Goal: Task Accomplishment & Management: Use online tool/utility

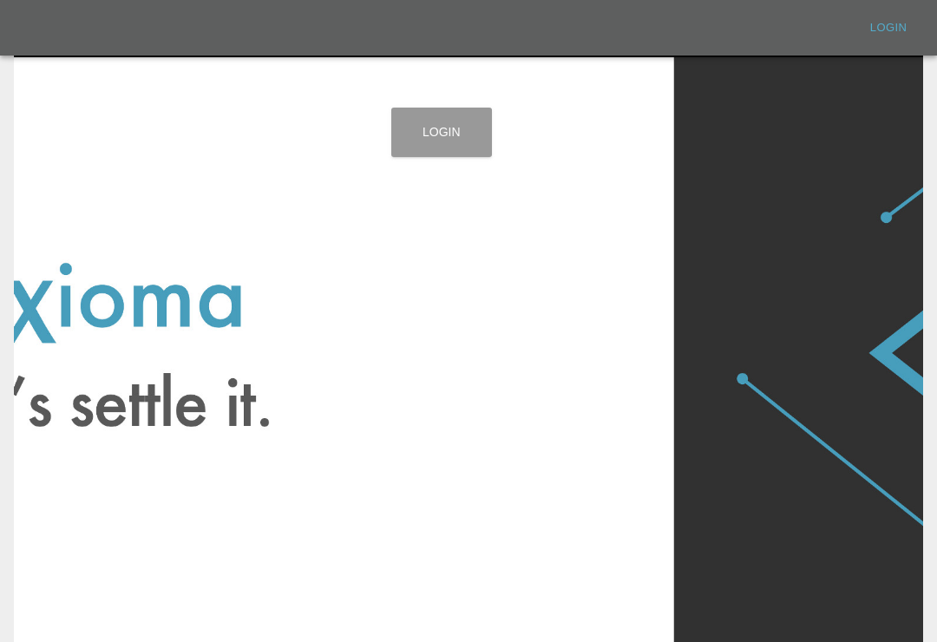
click at [435, 134] on link "Login" at bounding box center [441, 132] width 101 height 49
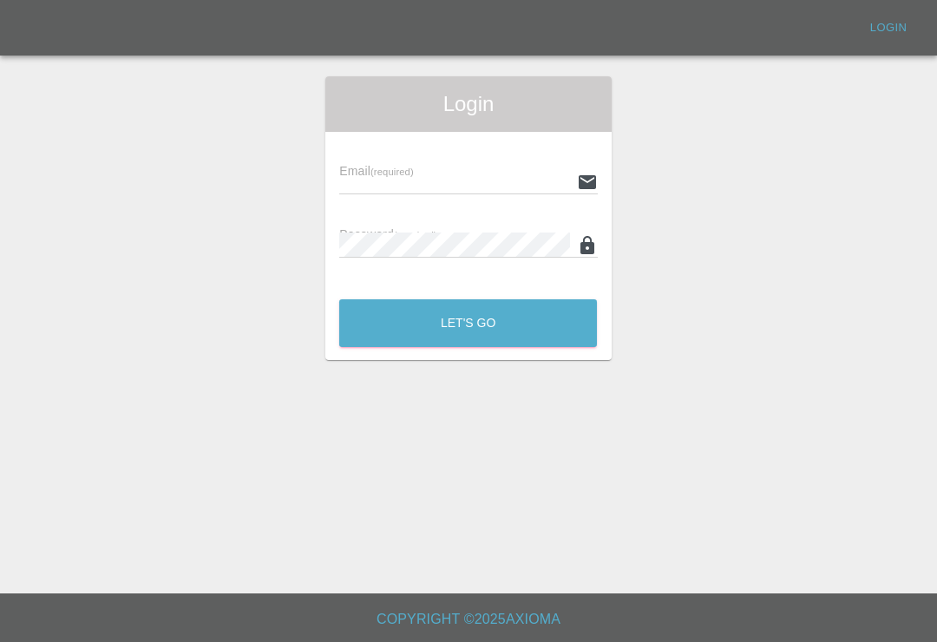
click at [486, 163] on div "Email (required)" at bounding box center [468, 170] width 258 height 49
click at [514, 189] on input "text" at bounding box center [454, 181] width 230 height 25
type input "Smartpaintrepair1@gmail.com"
click at [467, 323] on button "Let's Go" at bounding box center [468, 323] width 258 height 48
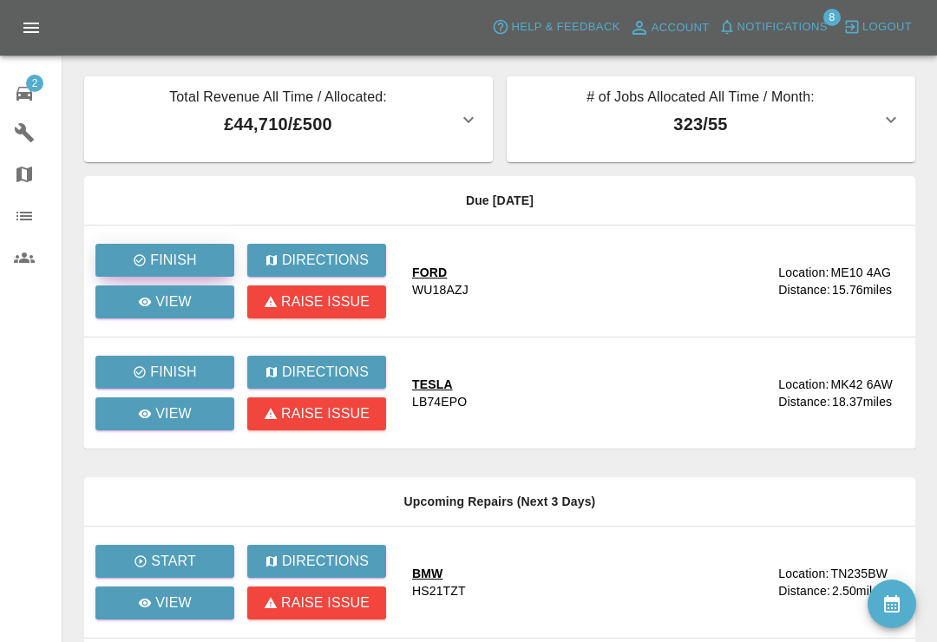
click at [198, 255] on button "Finish" at bounding box center [164, 260] width 139 height 33
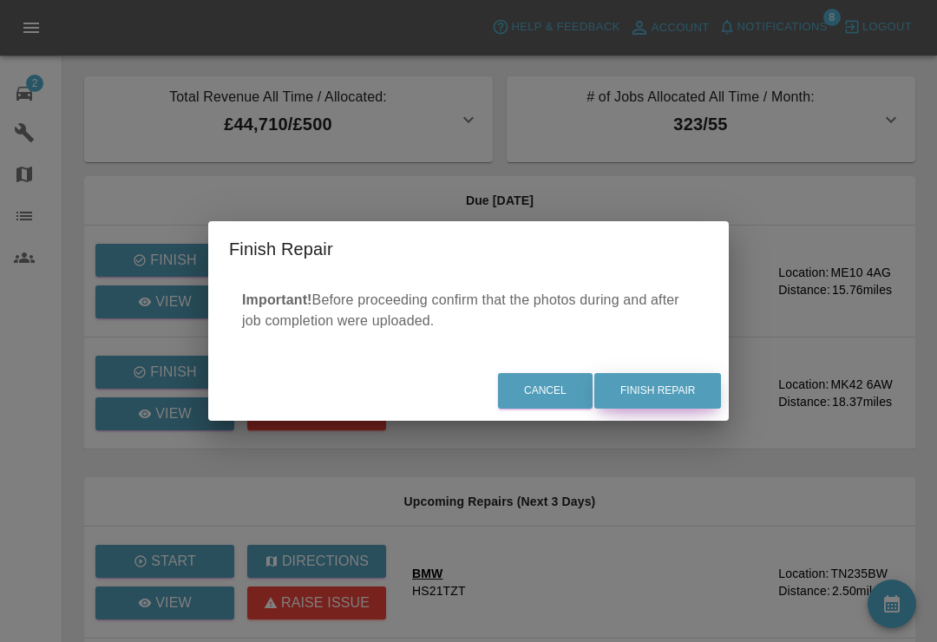
click at [693, 392] on button "Finish Repair" at bounding box center [657, 391] width 127 height 36
click at [685, 402] on div "Cancel Finish Repair" at bounding box center [468, 391] width 520 height 58
click at [673, 389] on div "Cancel Finish Repair" at bounding box center [468, 391] width 520 height 58
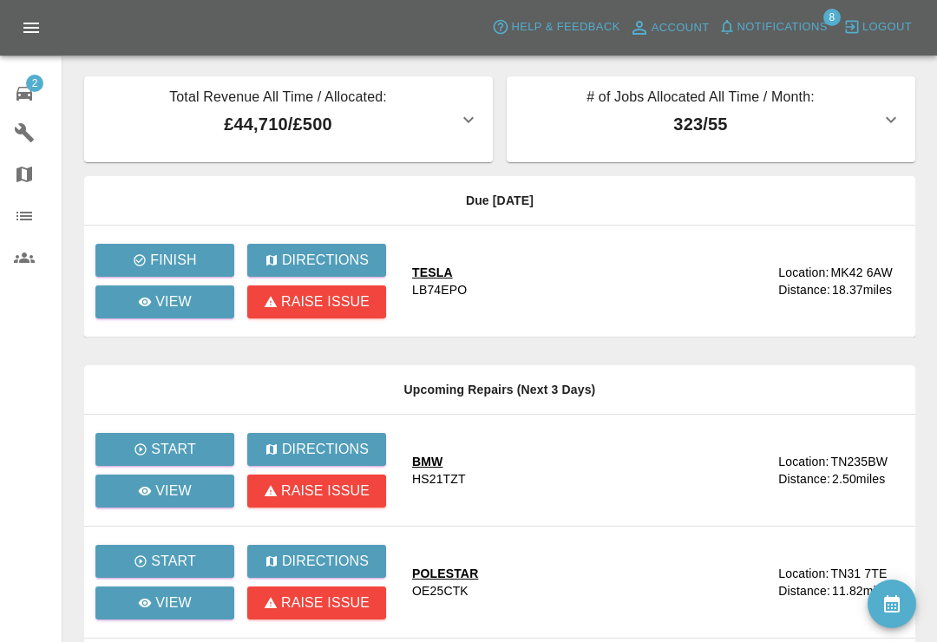
click at [783, 19] on span "Notifications" at bounding box center [782, 27] width 90 height 20
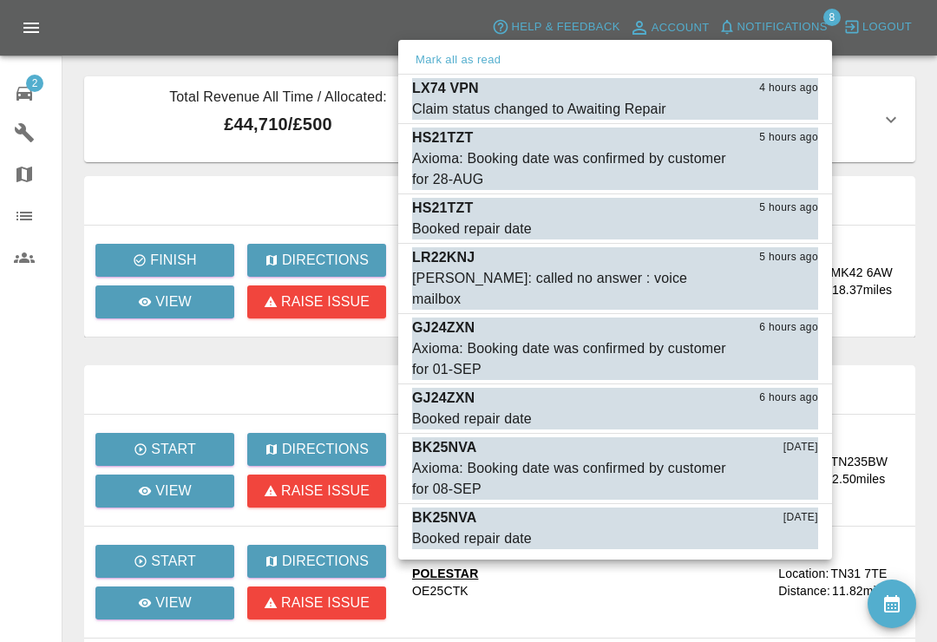
click at [913, 183] on div at bounding box center [468, 321] width 937 height 642
